Goal: Transaction & Acquisition: Purchase product/service

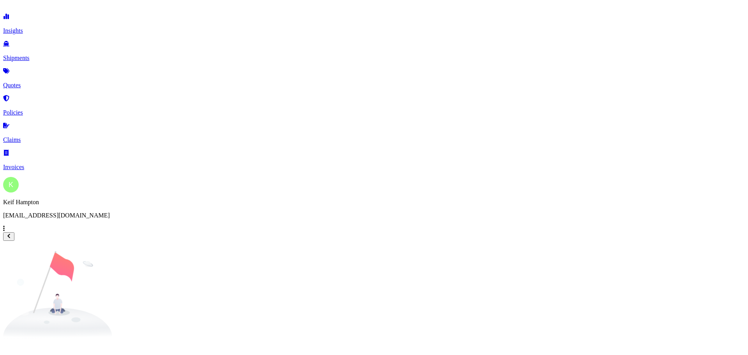
click at [34, 82] on p "Quotes" at bounding box center [374, 85] width 742 height 7
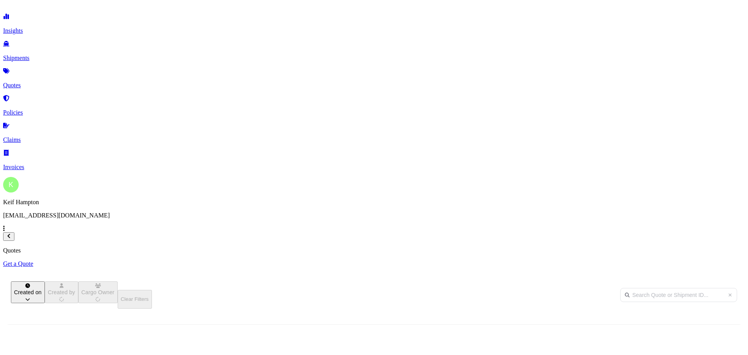
scroll to position [222, 617]
click at [707, 260] on p "Get a Quote" at bounding box center [374, 263] width 742 height 7
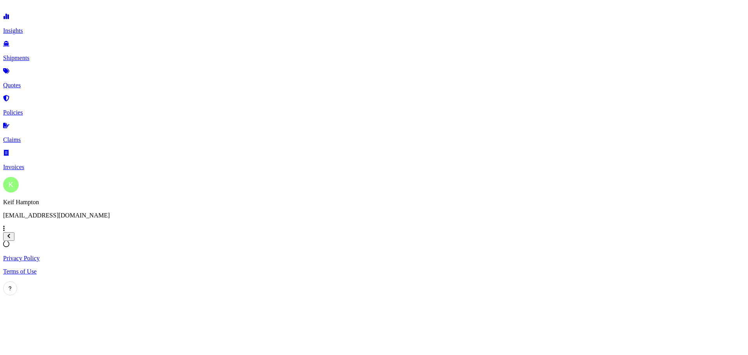
select select "Road"
select select "1"
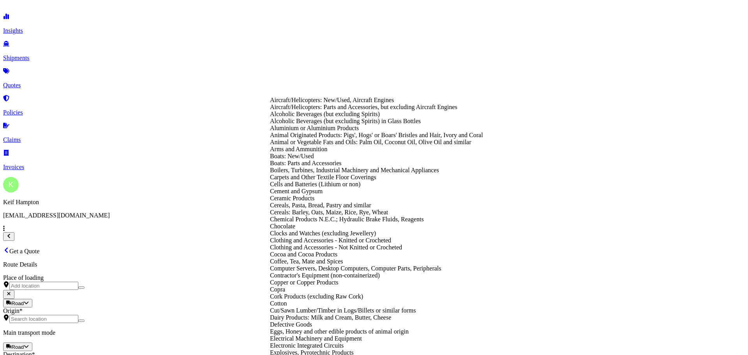
scroll to position [562, 0]
type input "Furniture (New)"
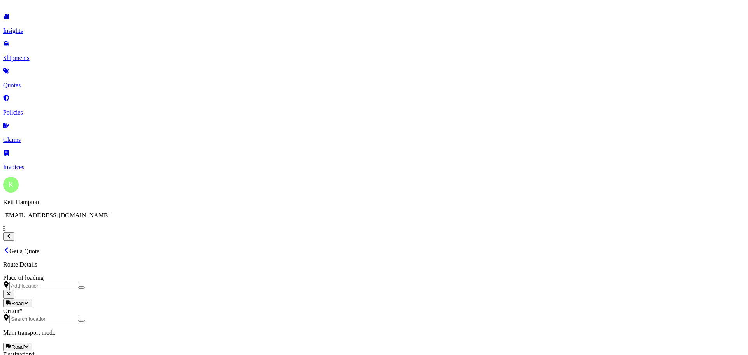
type textarea "Furniture, Cast Concrete"
type input "7000"
drag, startPoint x: 541, startPoint y: 134, endPoint x: 496, endPoint y: 137, distance: 45.7
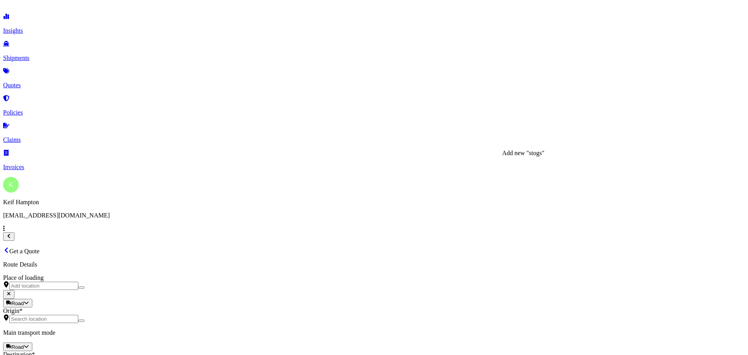
click at [583, 153] on div "Add new "STOGS CONCRETE DESIGN"" at bounding box center [556, 153] width 108 height 7
type input "STOGS CONCRETE DESIGN"
click at [208, 307] on div "Origin *" at bounding box center [374, 315] width 742 height 16
click at [78, 315] on input "Origin *" at bounding box center [43, 319] width 69 height 8
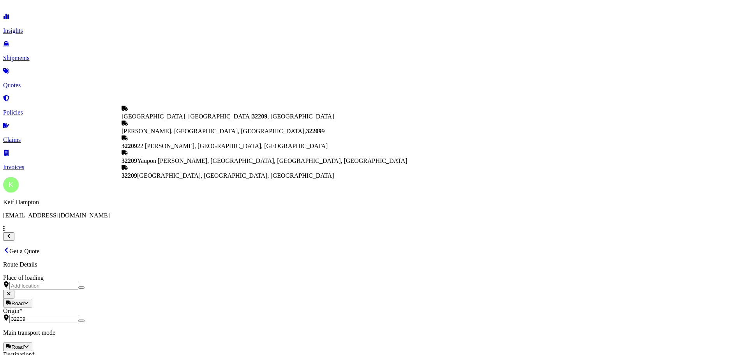
click at [169, 115] on span "[GEOGRAPHIC_DATA] , [GEOGRAPHIC_DATA]" at bounding box center [228, 116] width 212 height 7
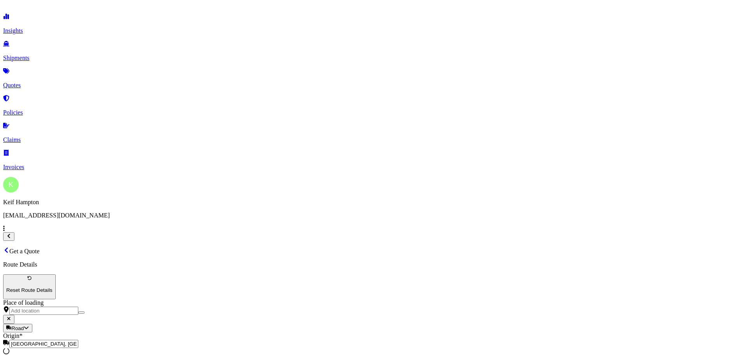
type input "[GEOGRAPHIC_DATA], [GEOGRAPHIC_DATA]"
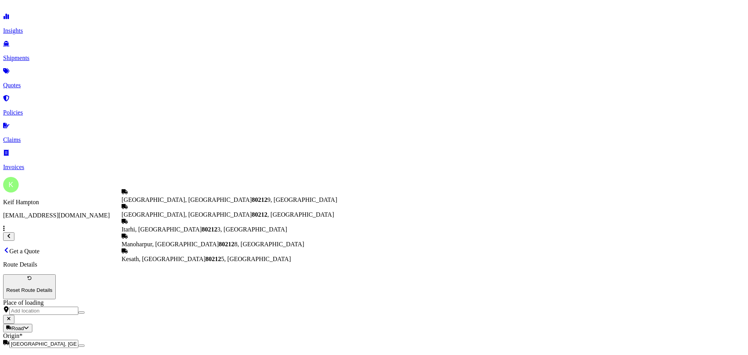
click at [173, 218] on span "[GEOGRAPHIC_DATA], CO 80212 , [GEOGRAPHIC_DATA]" at bounding box center [228, 214] width 212 height 7
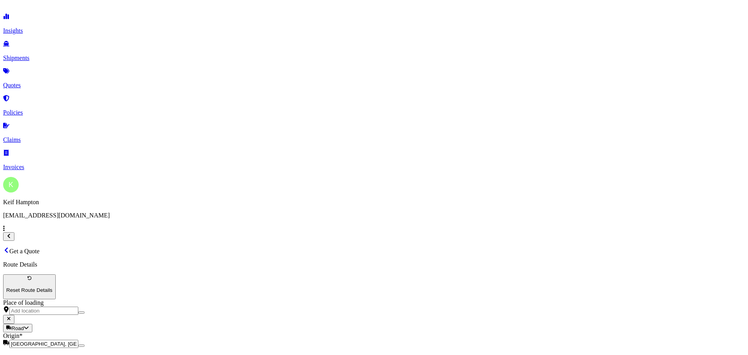
type input "[GEOGRAPHIC_DATA], CO 80212, [GEOGRAPHIC_DATA]"
type input "125348885"
type input "r"
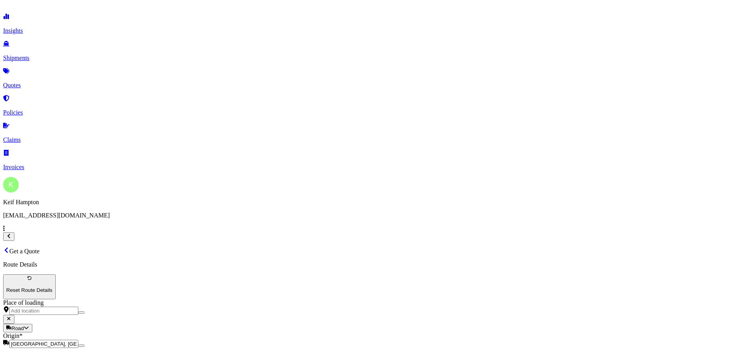
type input "ROADRUNNER TRANSPORTATIN"
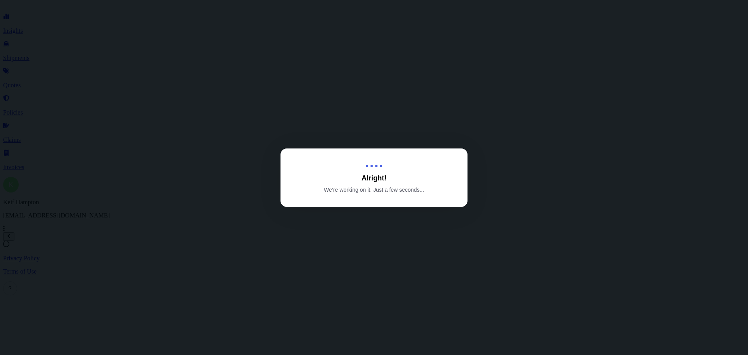
select select "Road"
select select "1"
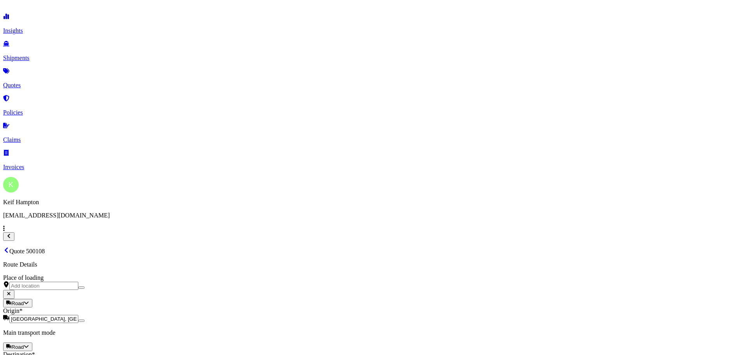
scroll to position [235, 0]
click at [433, 260] on li "[STREET_ADDRESS]" at bounding box center [417, 260] width 168 height 15
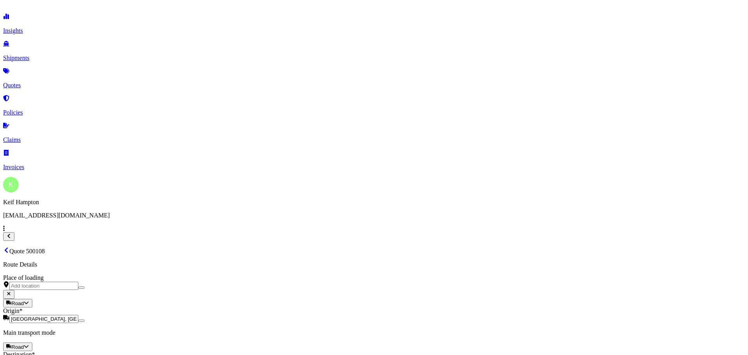
type input "[STREET_ADDRESS]"
click at [175, 184] on button "29" at bounding box center [179, 183] width 12 height 12
type input "[DATE]"
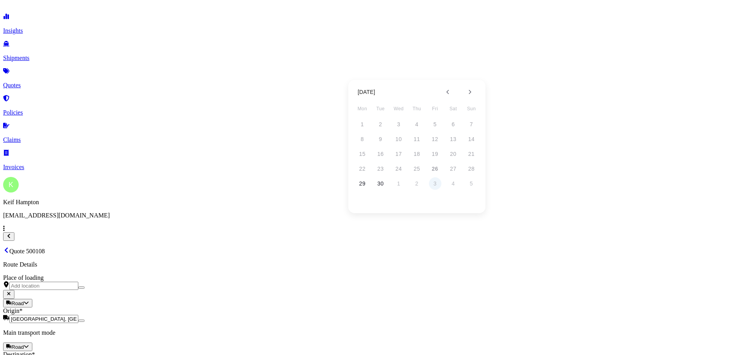
click at [437, 181] on button "3" at bounding box center [435, 183] width 12 height 12
type input "[DATE]"
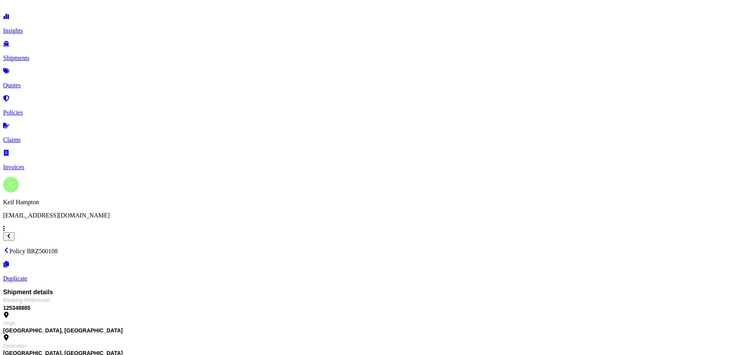
drag, startPoint x: 227, startPoint y: 23, endPoint x: 200, endPoint y: 24, distance: 27.7
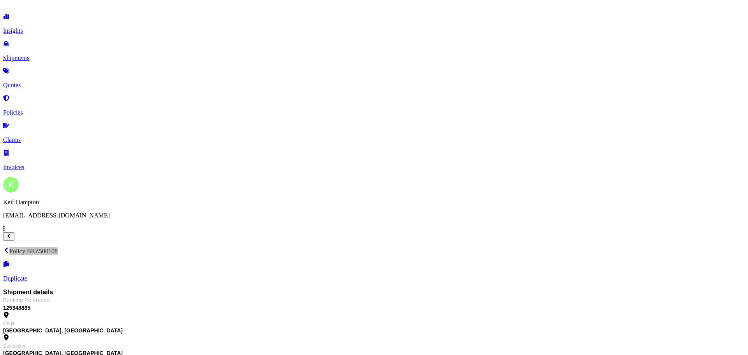
click at [200, 247] on div "Policy BRZ500108 Duplicate" at bounding box center [374, 264] width 742 height 35
drag, startPoint x: 211, startPoint y: 19, endPoint x: 201, endPoint y: 20, distance: 9.4
click at [201, 247] on div "Policy BRZ500108 Duplicate" at bounding box center [374, 264] width 742 height 35
copy p "Policy BRZ500108"
